Goal: Task Accomplishment & Management: Use online tool/utility

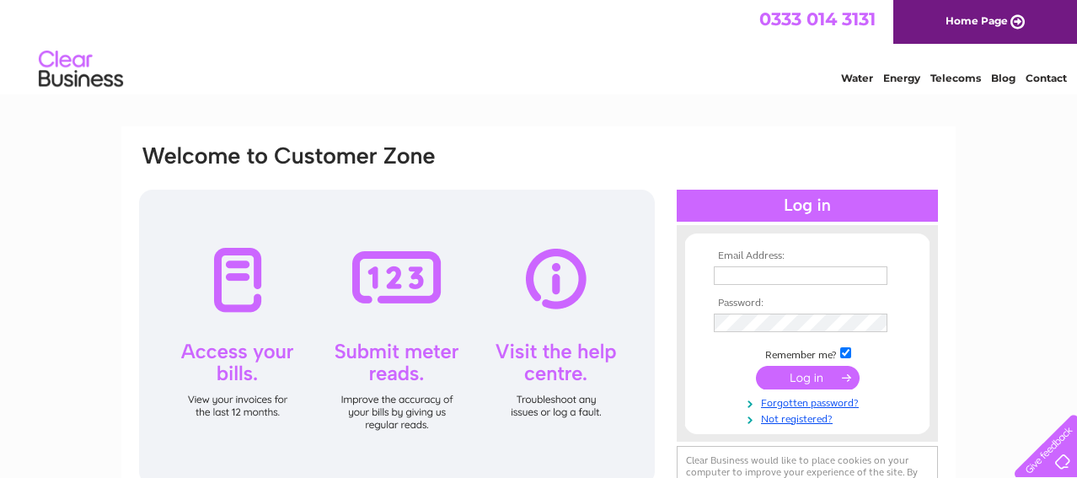
type input "morvynbell@yahoo.com"
click at [805, 375] on input "submit" at bounding box center [808, 378] width 104 height 24
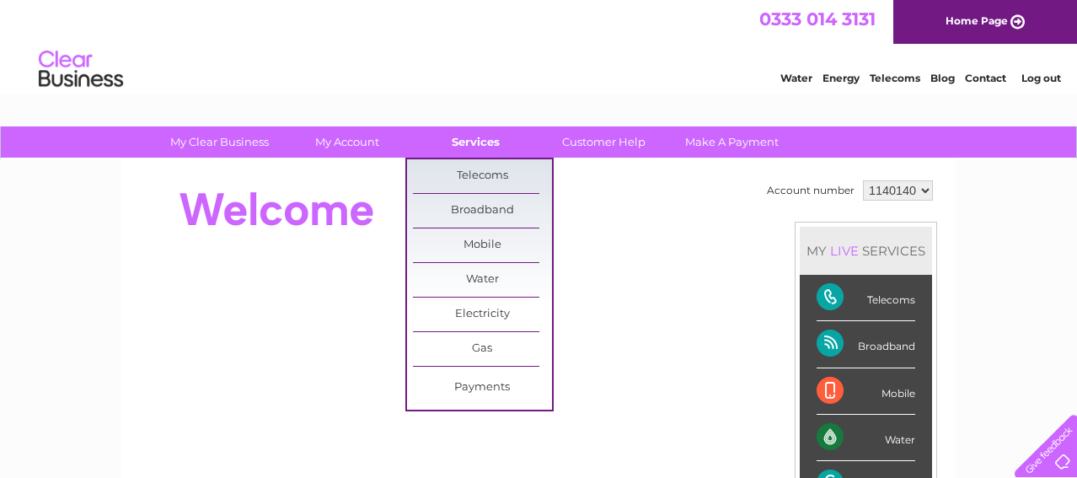
click at [470, 138] on link "Services" at bounding box center [475, 141] width 139 height 31
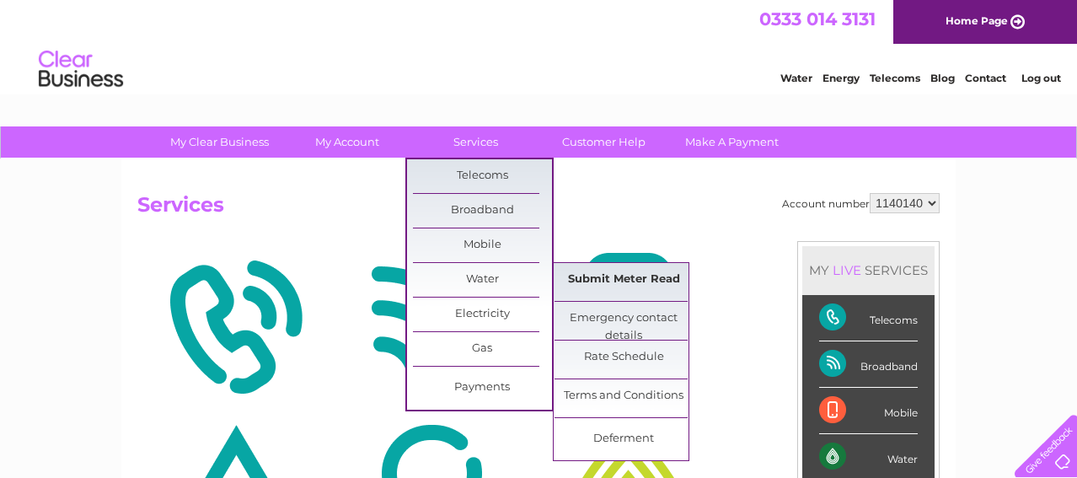
click at [605, 279] on link "Submit Meter Read" at bounding box center [624, 280] width 139 height 34
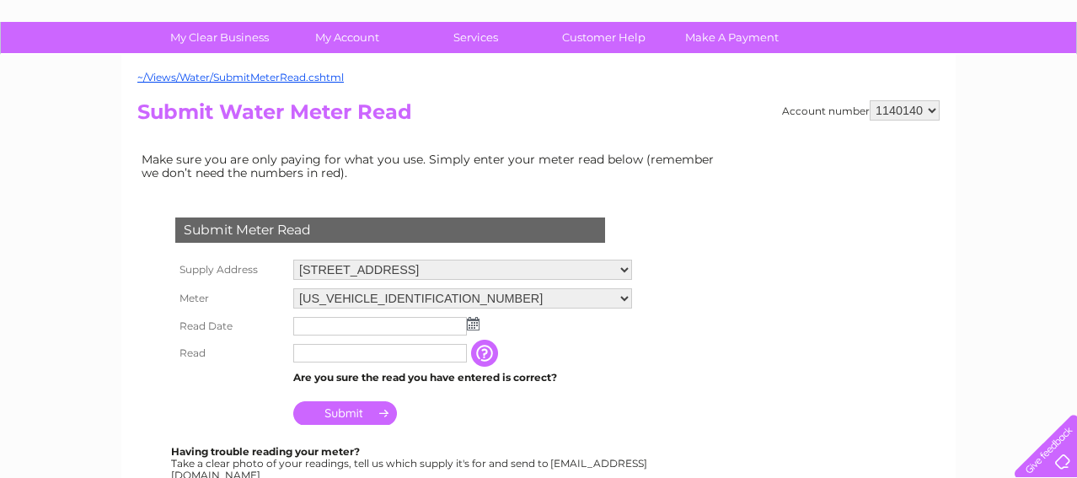
scroll to position [146, 0]
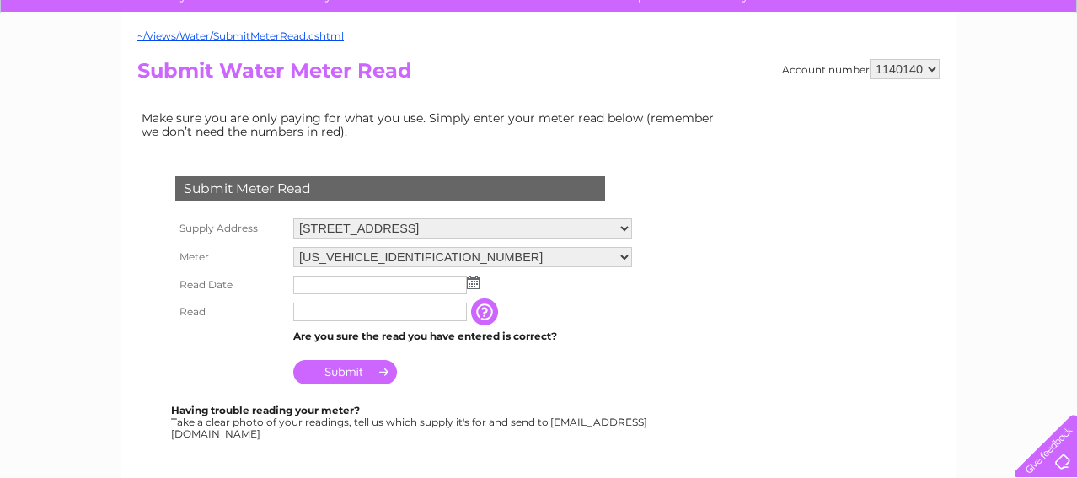
click at [470, 279] on img at bounding box center [473, 282] width 13 height 13
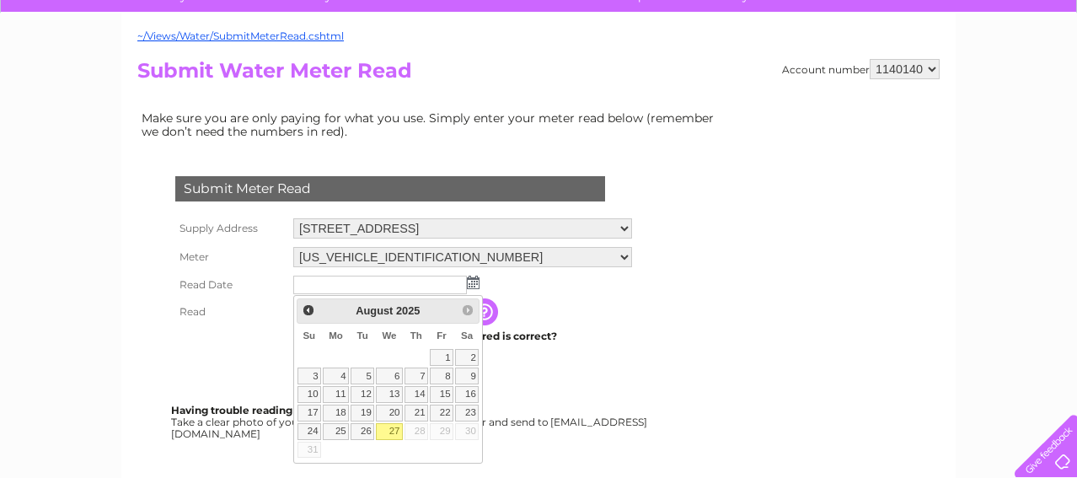
click at [395, 429] on link "27" at bounding box center [389, 431] width 27 height 17
type input "2025/08/27"
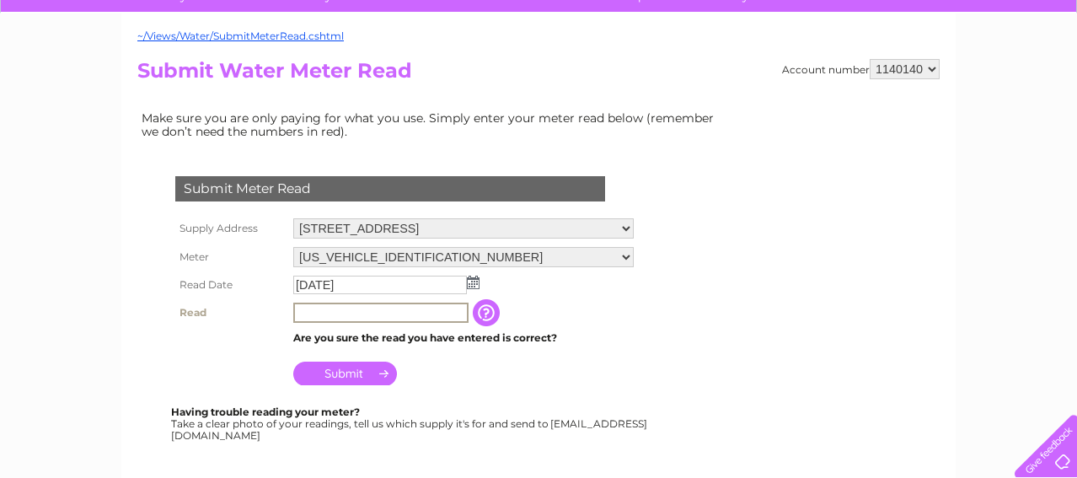
click at [383, 316] on input "text" at bounding box center [380, 313] width 175 height 20
type input "00016"
click at [345, 371] on input "Submit" at bounding box center [345, 372] width 104 height 24
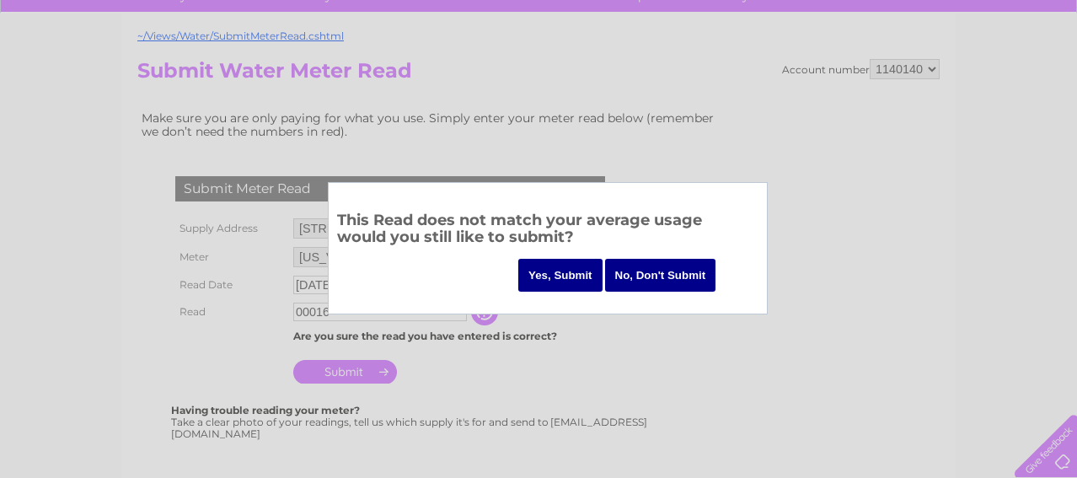
click at [556, 276] on input "Yes, Submit" at bounding box center [560, 275] width 84 height 33
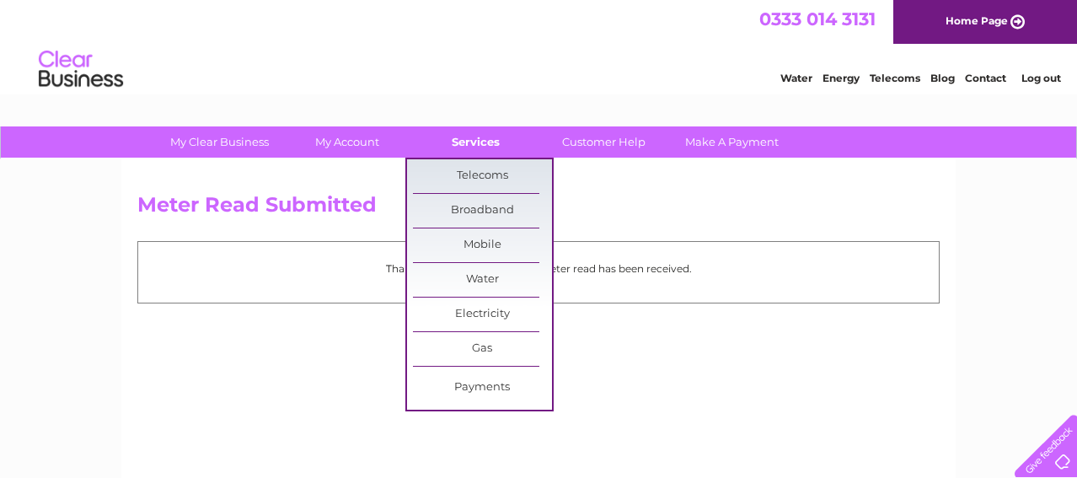
click at [484, 144] on link "Services" at bounding box center [475, 141] width 139 height 31
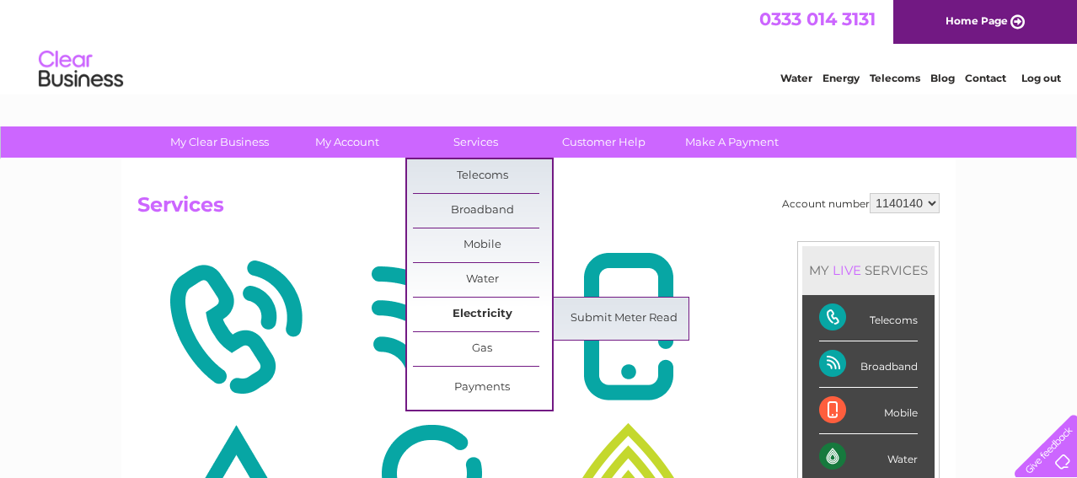
click at [484, 311] on link "Electricity" at bounding box center [482, 315] width 139 height 34
click at [588, 314] on link "Submit Meter Read" at bounding box center [624, 319] width 139 height 34
click at [602, 314] on link "Submit Meter Read" at bounding box center [624, 319] width 139 height 34
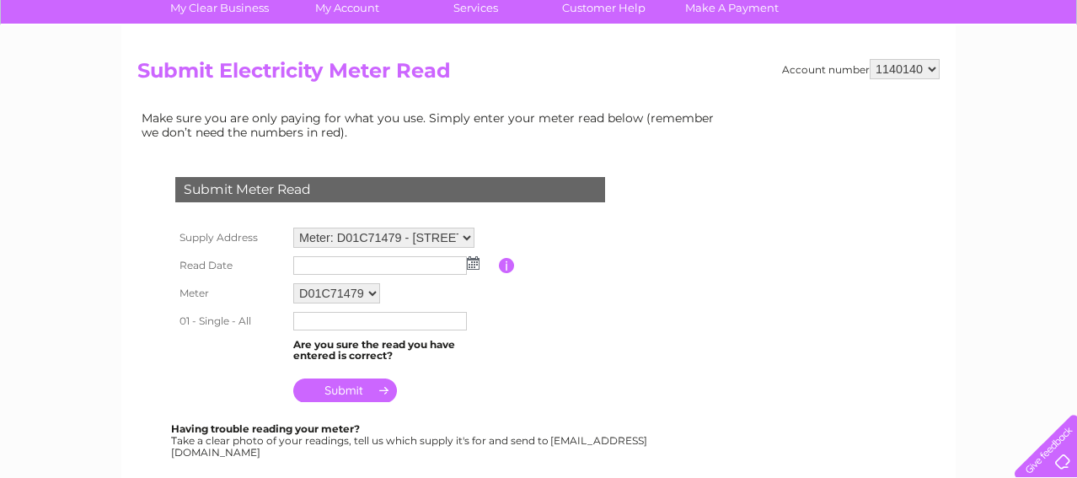
scroll to position [158, 0]
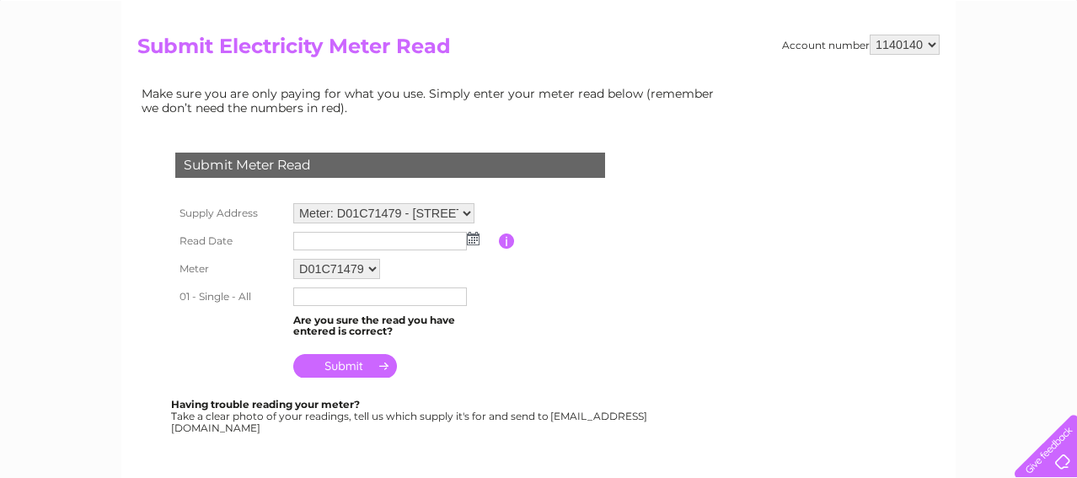
click at [475, 237] on img at bounding box center [473, 238] width 13 height 13
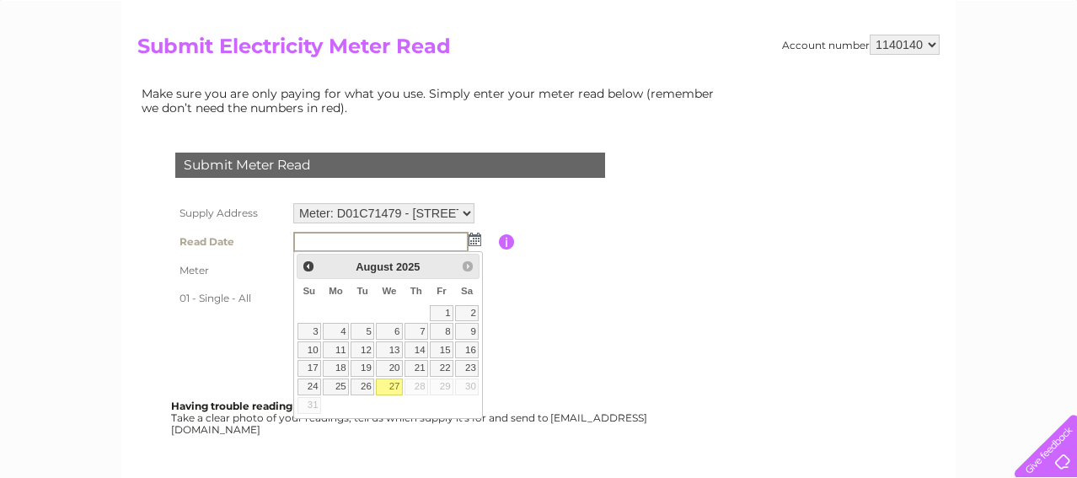
click at [390, 384] on link "27" at bounding box center [389, 387] width 27 height 17
type input "2025/08/27"
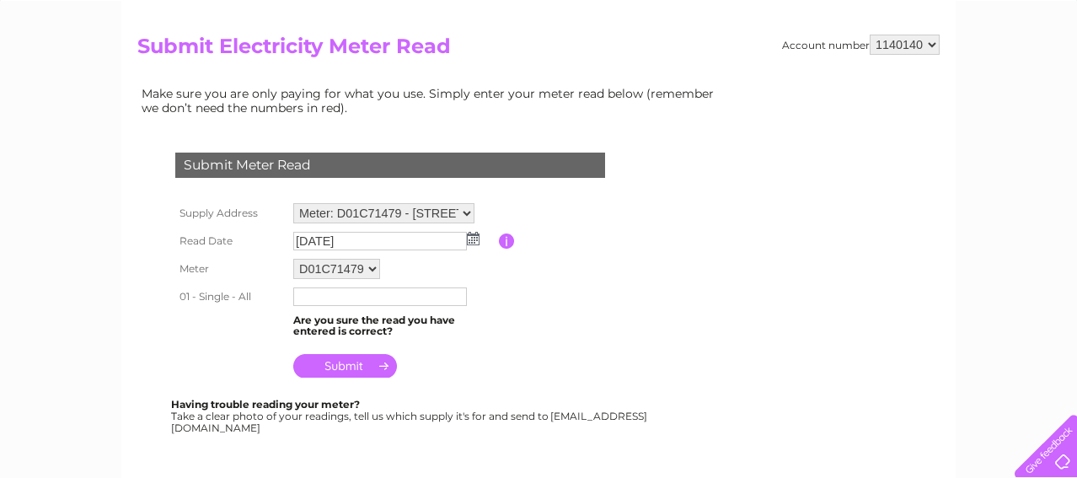
click at [327, 298] on input "text" at bounding box center [380, 296] width 174 height 19
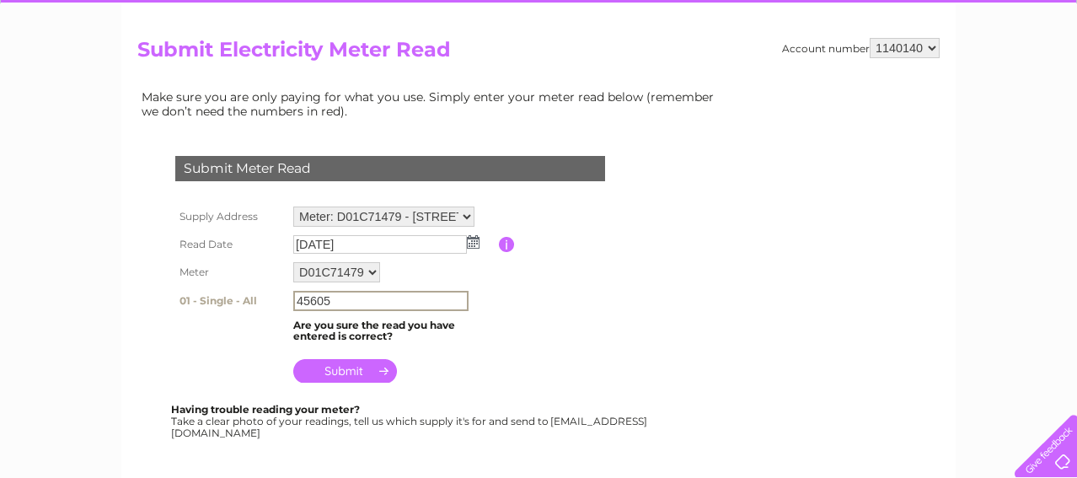
type input "45605"
click at [337, 369] on input "submit" at bounding box center [345, 371] width 104 height 24
